Goal: Information Seeking & Learning: Understand process/instructions

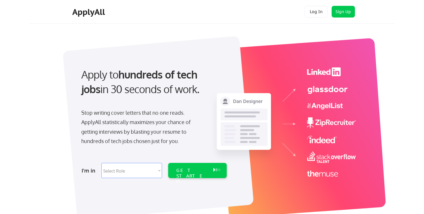
scroll to position [99, 0]
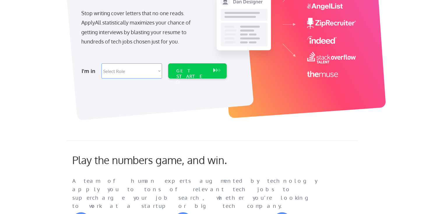
click at [125, 69] on select "Select Role Software Engineering Product Management Customer Success Sales UI/U…" at bounding box center [131, 70] width 61 height 15
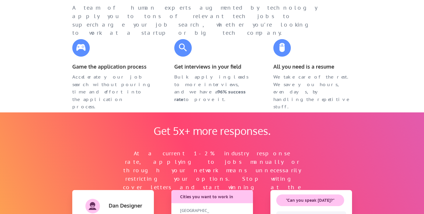
scroll to position [238, 0]
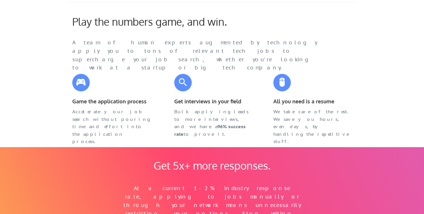
click at [104, 104] on div "Game the application process" at bounding box center [111, 101] width 79 height 8
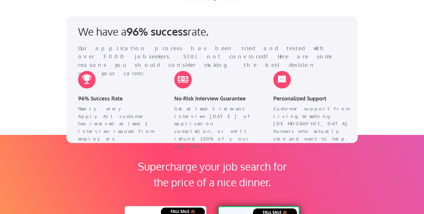
scroll to position [743, 0]
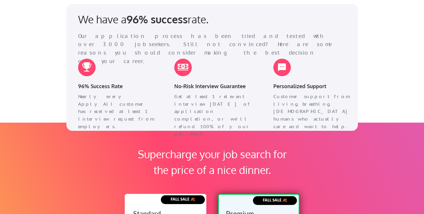
click at [150, 40] on div "Our application process has been tried and tested with over 3000 jobseekers. St…" at bounding box center [207, 49] width 259 height 34
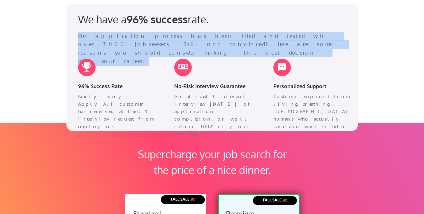
click at [149, 41] on div "Our application process has been tried and tested with over 3000 jobseekers. St…" at bounding box center [207, 49] width 259 height 34
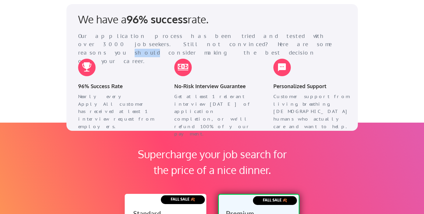
click at [149, 41] on div "Our application process has been tried and tested with over 3000 jobseekers. St…" at bounding box center [207, 49] width 259 height 34
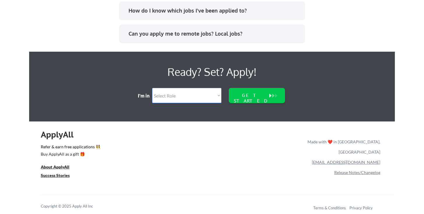
scroll to position [1244, 0]
